Goal: Find specific page/section: Find specific page/section

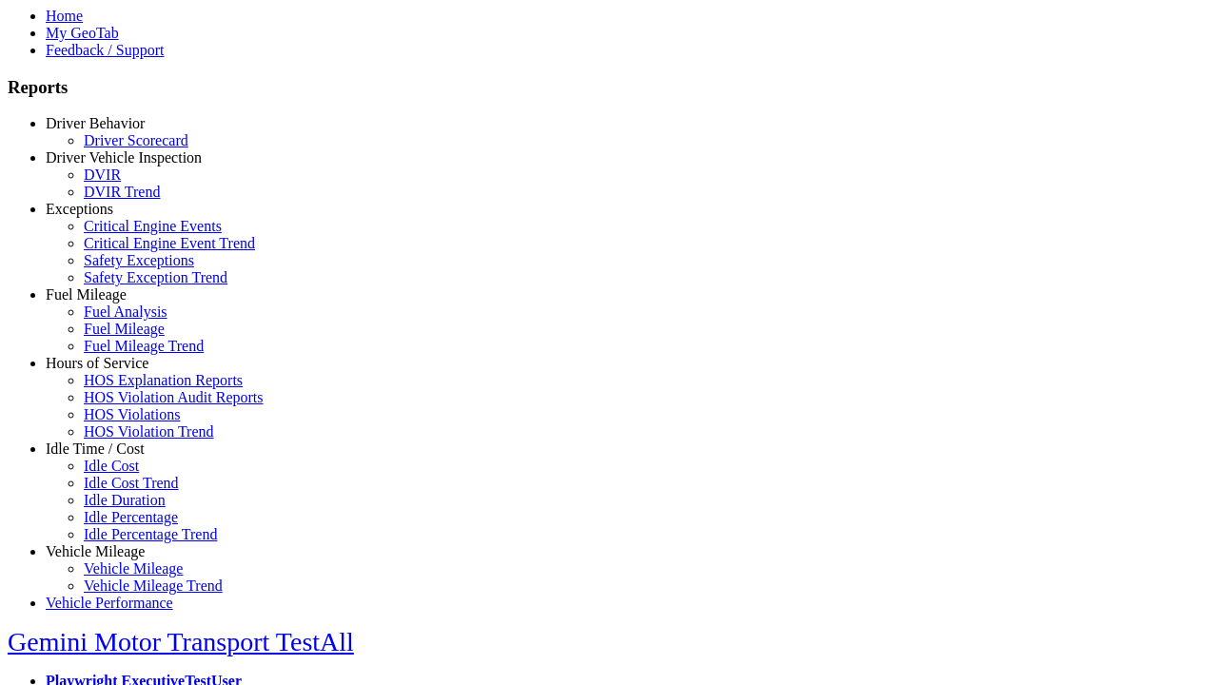
click at [109, 457] on link "Idle Time / Cost" at bounding box center [95, 449] width 99 height 16
click at [124, 474] on link "Idle Cost" at bounding box center [111, 466] width 55 height 16
type input "**********"
type input "*"
